Goal: Task Accomplishment & Management: Use online tool/utility

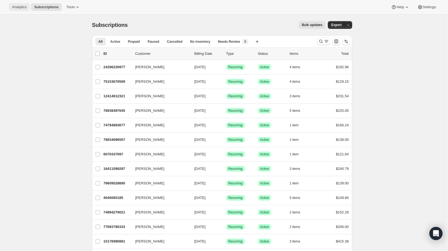
drag, startPoint x: 44, startPoint y: 55, endPoint x: 25, endPoint y: 4, distance: 54.6
click at [23, 6] on span "Analytics" at bounding box center [19, 7] width 15 height 4
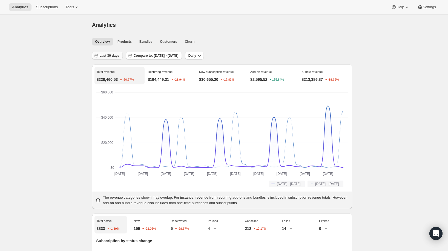
click at [115, 57] on span "Last 30 days" at bounding box center [110, 55] width 20 height 4
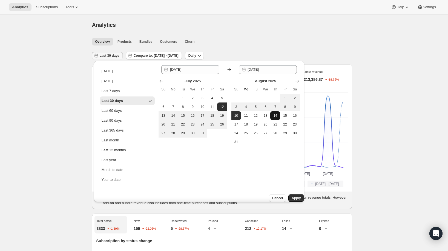
click at [274, 111] on button "14" at bounding box center [275, 115] width 10 height 9
type input "2025-08-14"
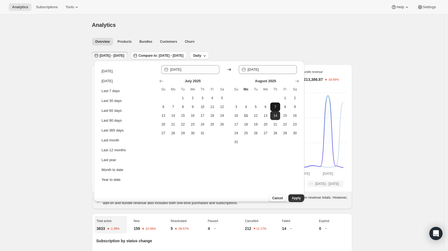
click at [275, 106] on span "7" at bounding box center [274, 107] width 5 height 4
type input "[DATE]"
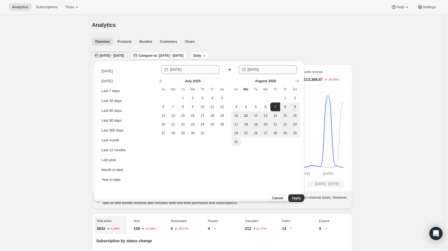
click at [288, 198] on div "Cancel Apply" at bounding box center [272, 198] width 63 height 8
click at [292, 196] on span "Apply" at bounding box center [296, 198] width 9 height 4
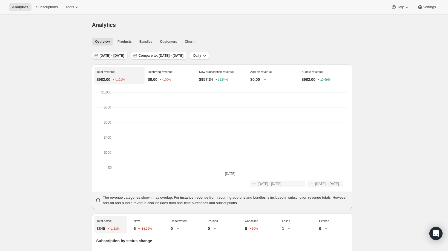
click at [113, 56] on span "Aug 07, 2025 - Aug 07, 2025" at bounding box center [112, 55] width 25 height 4
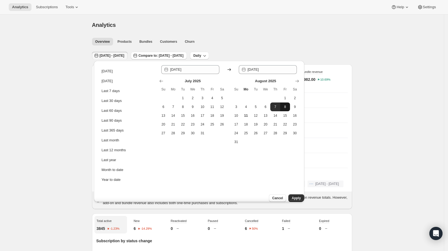
click at [282, 108] on button "8" at bounding box center [285, 106] width 10 height 9
type input "[DATE]"
click at [284, 107] on span "8" at bounding box center [284, 107] width 5 height 4
type input "[DATE]"
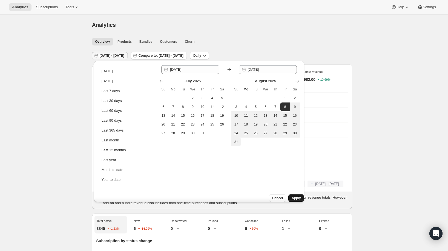
click at [292, 197] on button "Apply" at bounding box center [296, 198] width 16 height 8
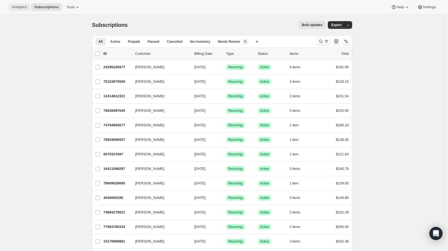
click at [24, 8] on span "Analytics" at bounding box center [19, 7] width 15 height 4
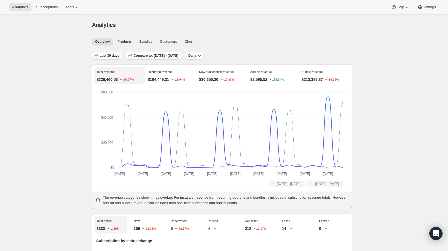
click at [110, 54] on span "Last 30 days" at bounding box center [110, 55] width 20 height 4
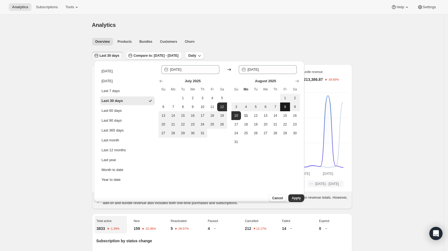
click at [284, 107] on span "8" at bounding box center [284, 107] width 5 height 4
type input "[DATE]"
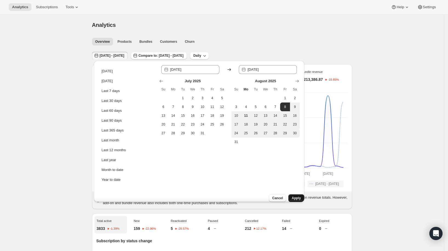
click at [292, 196] on span "Apply" at bounding box center [296, 198] width 9 height 4
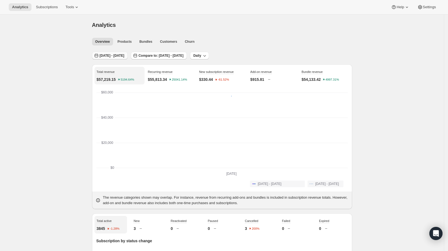
click at [123, 55] on span "[DATE] - [DATE]" at bounding box center [112, 55] width 25 height 4
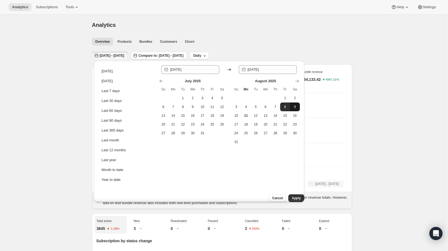
click at [297, 104] on button "9" at bounding box center [295, 106] width 10 height 9
type input "[DATE]"
click at [297, 104] on button "9" at bounding box center [295, 106] width 10 height 9
type input "[DATE]"
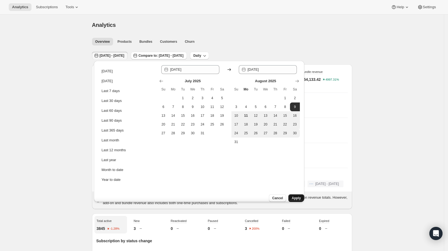
click at [292, 196] on span "Apply" at bounding box center [296, 198] width 9 height 4
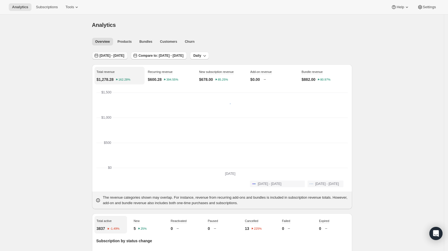
click at [124, 55] on span "[DATE] - [DATE]" at bounding box center [112, 55] width 25 height 4
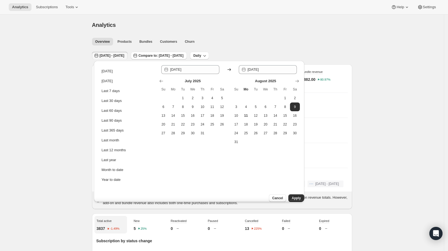
click at [124, 55] on span "[DATE] - [DATE]" at bounding box center [112, 55] width 25 height 4
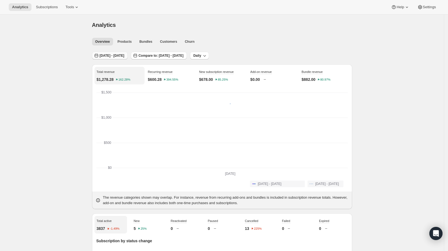
click at [111, 53] on button "[DATE] - [DATE]" at bounding box center [110, 56] width 36 height 8
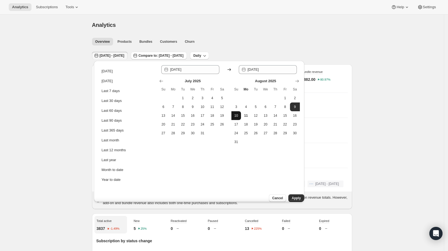
click at [234, 114] on span "10" at bounding box center [236, 115] width 5 height 4
type input "[DATE]"
click at [237, 116] on span "10" at bounding box center [236, 115] width 5 height 4
type input "[DATE]"
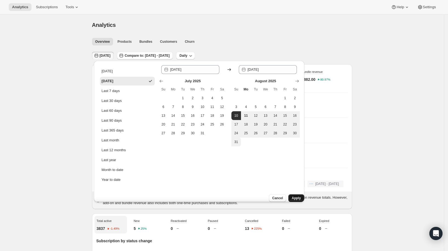
click at [295, 196] on span "Apply" at bounding box center [296, 198] width 9 height 4
